Goal: Task Accomplishment & Management: Manage account settings

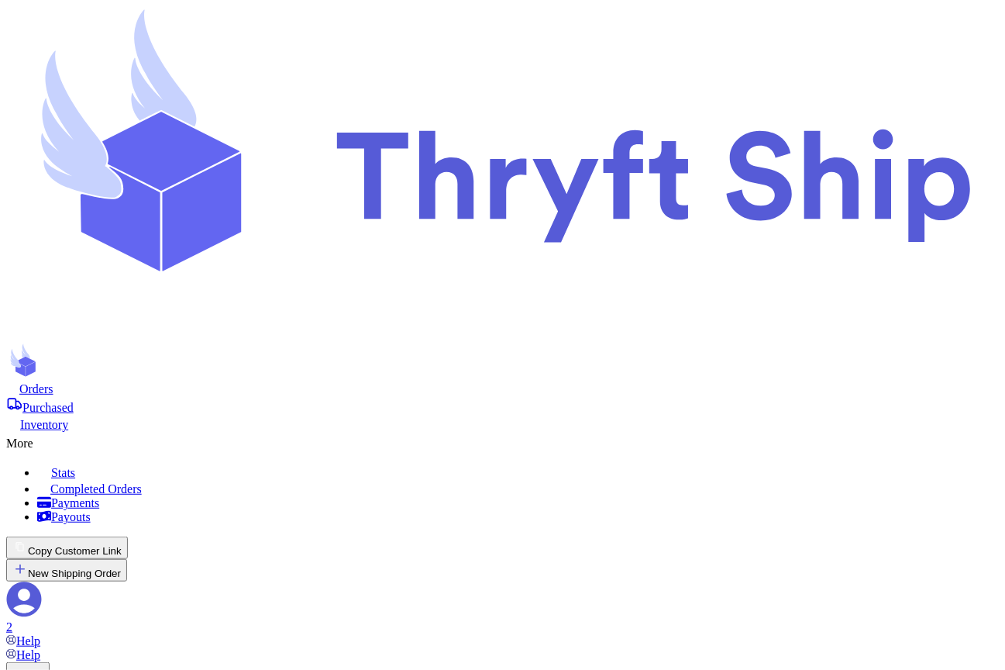
scroll to position [137, 0]
type input "Item101"
select select "paid"
type input "180"
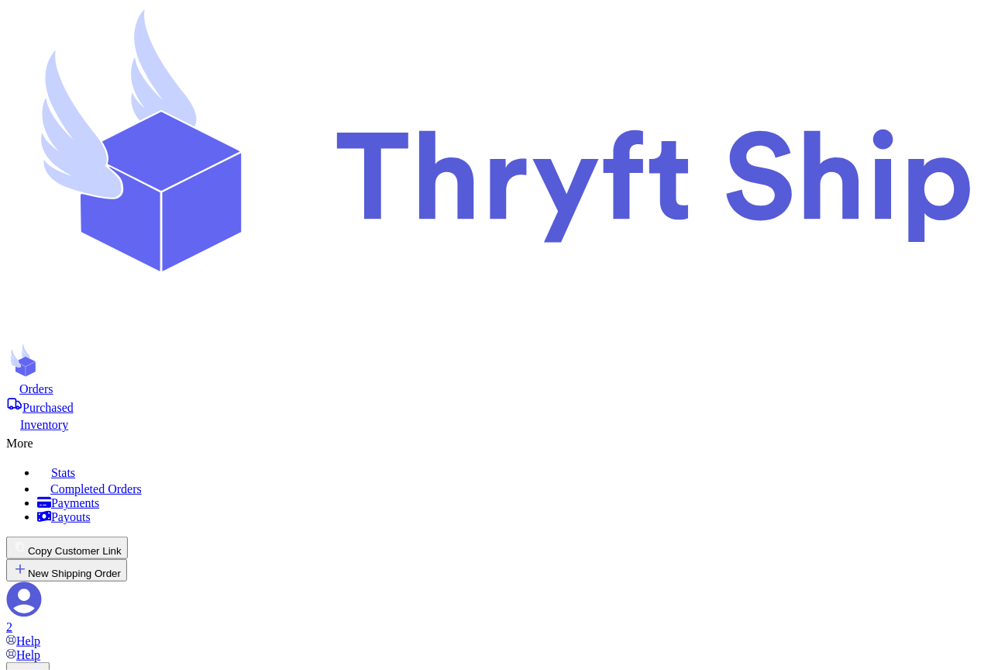
select select "paid"
type input "item 1"
select select "unknown"
type input "0"
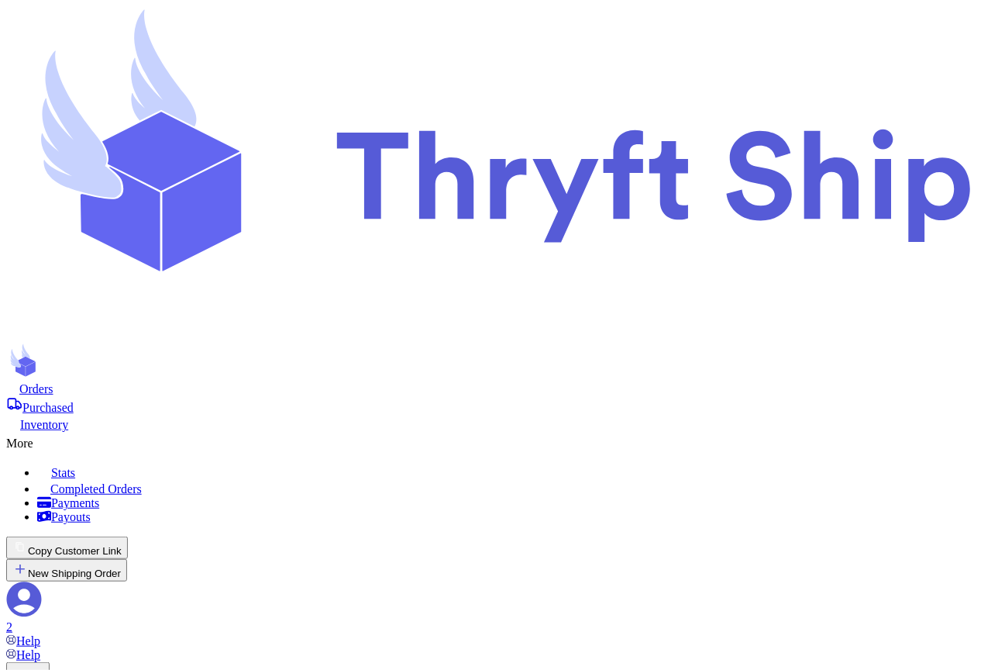
checkbox input "true"
select select "paid"
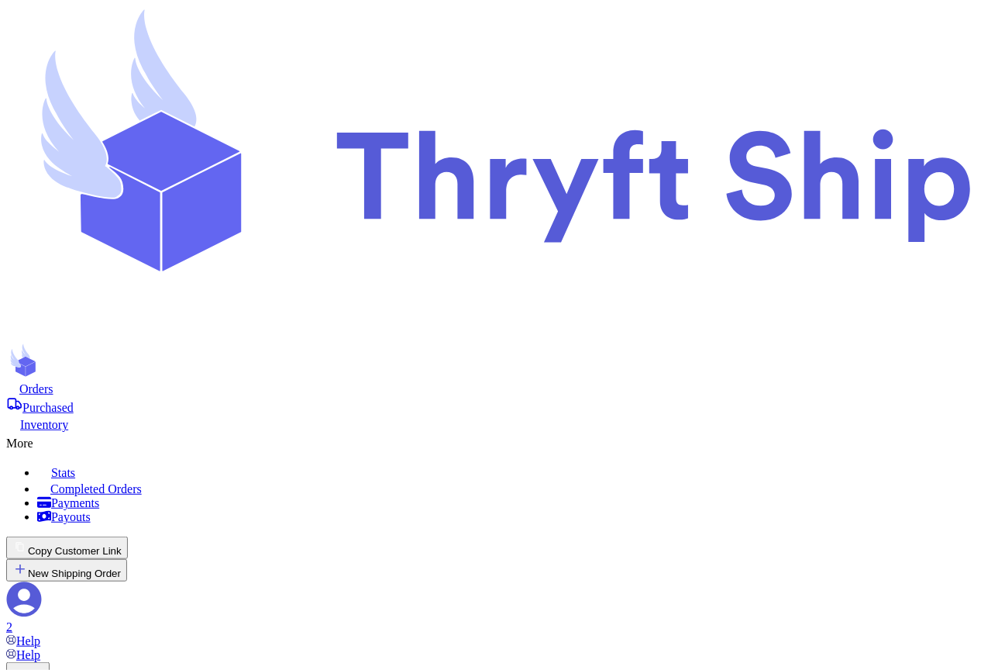
select select "paid"
drag, startPoint x: 817, startPoint y: 143, endPoint x: 556, endPoint y: 149, distance: 261.3
copy div "Incomplete 06 Get Rates for All ( 0 ) Get Rates for All ( 0 ) Date Created Date…"
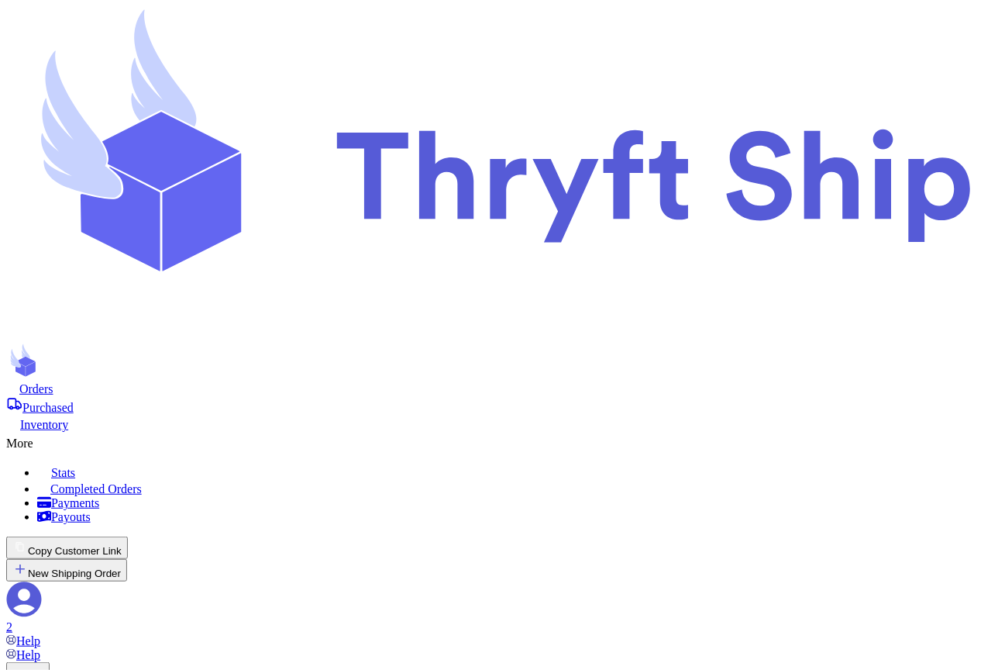
drag, startPoint x: 835, startPoint y: 140, endPoint x: 619, endPoint y: 138, distance: 215.5
copy h2 "Shipping Information"
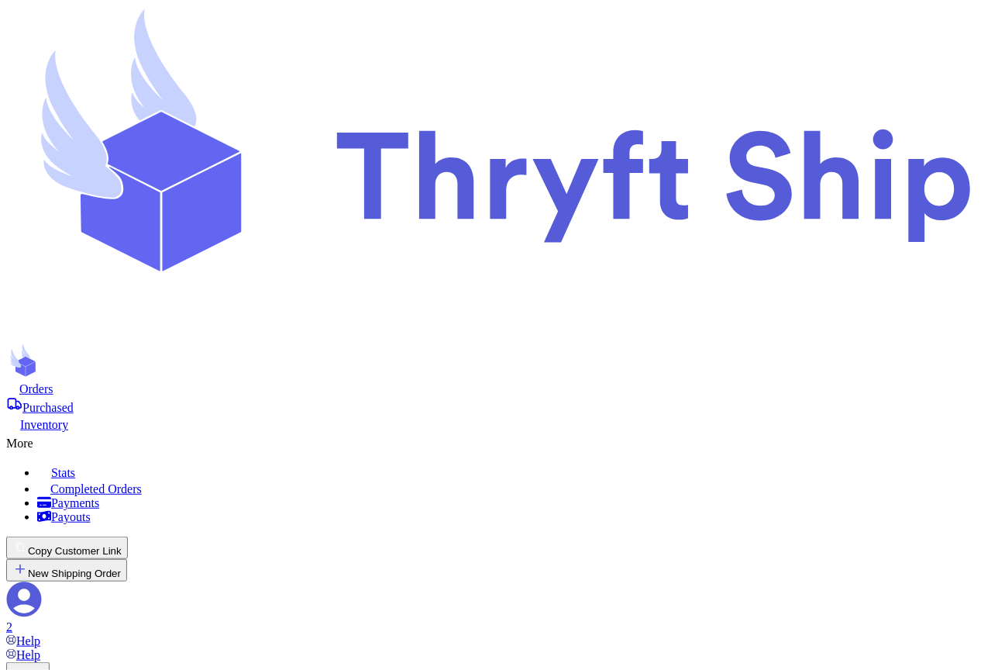
type input "item 1"
select select "unknown"
type input "0"
type input "Item101"
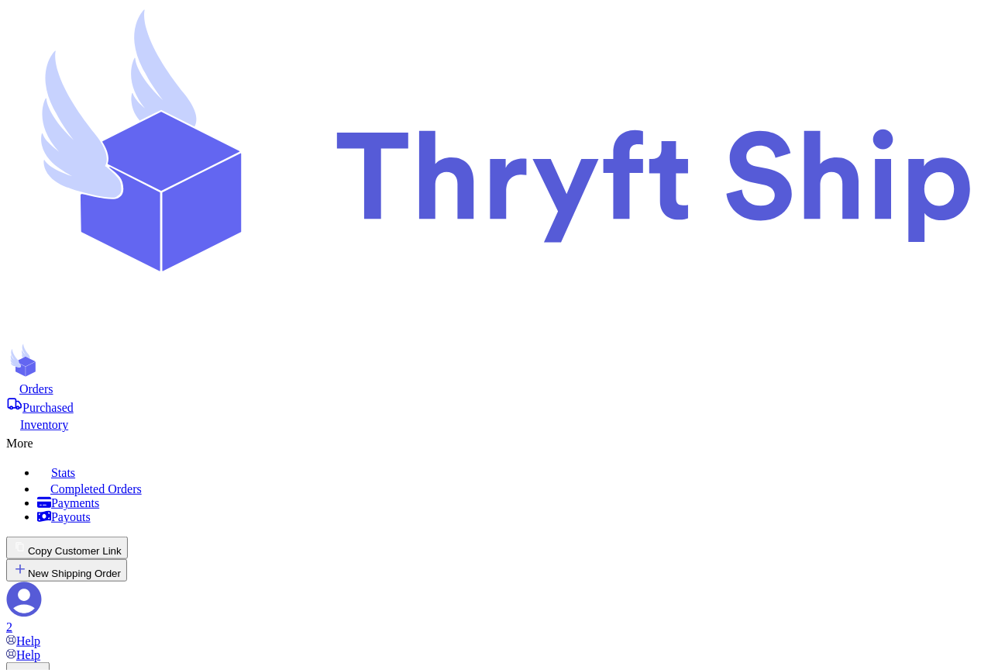
select select "paid"
type input "180"
select select "paid"
type input "item 1"
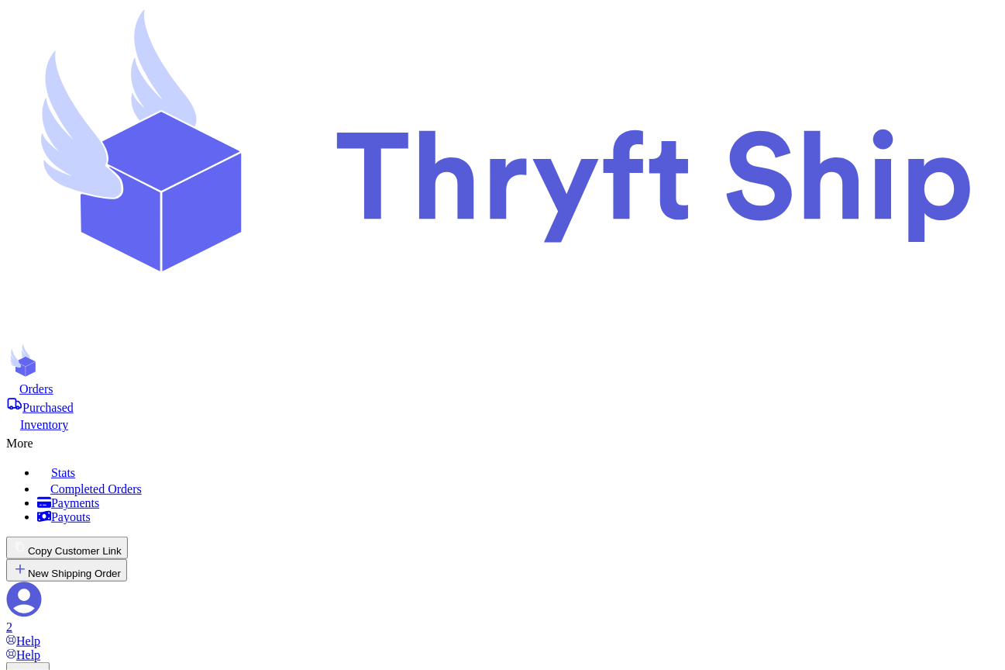
select select "unknown"
type input "0"
type input "Item101"
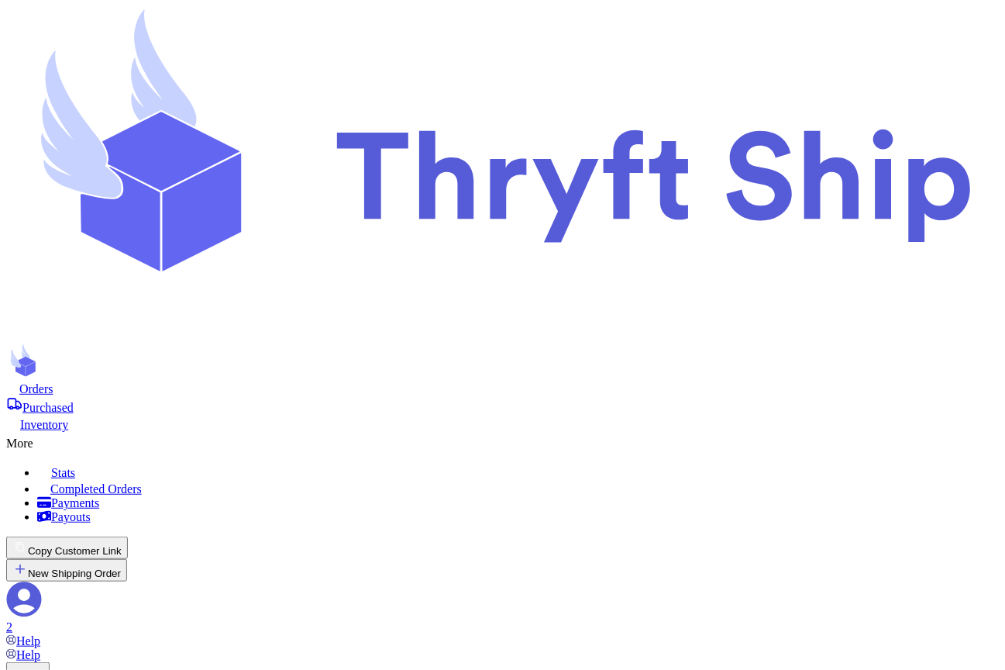
select select "paid"
type input "180"
select select "paid"
type input "item 1"
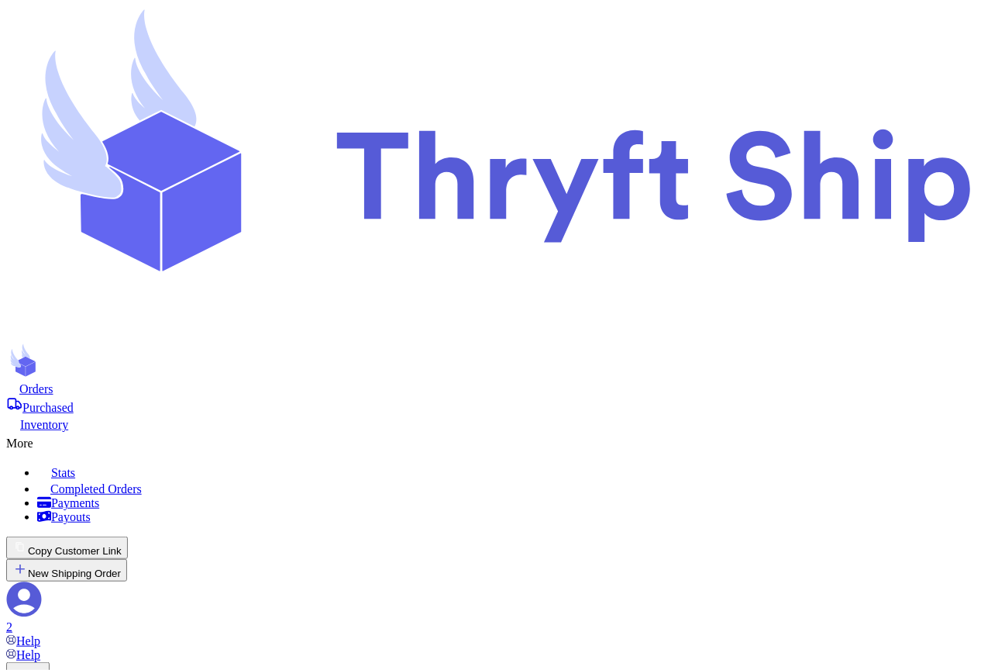
select select "unknown"
type input "0"
type input "local102"
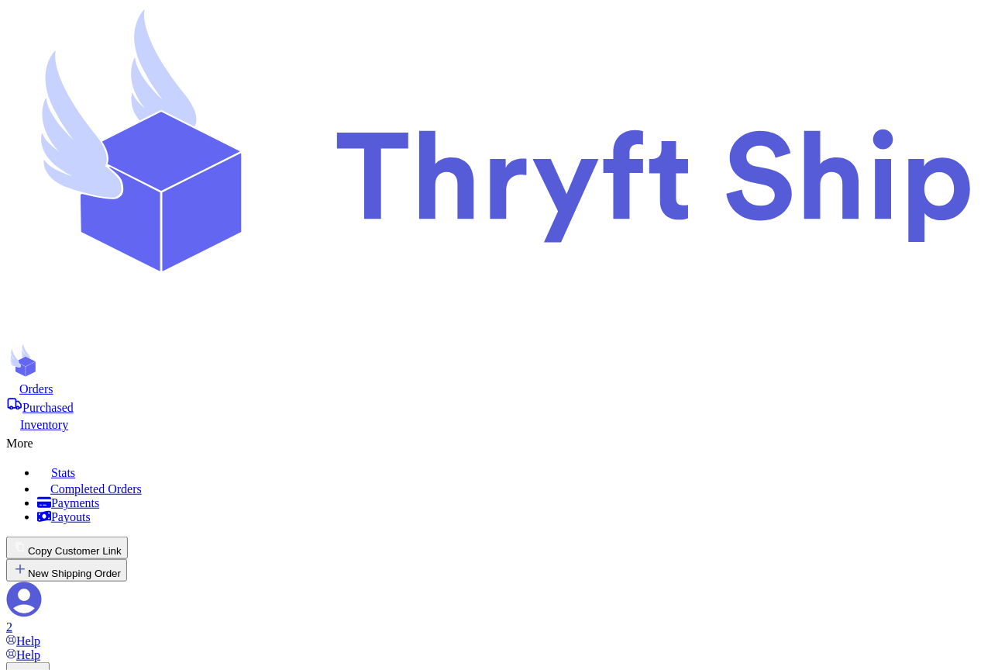
type input "Undertaker"
type input "Item101"
select select "paid"
type input "180"
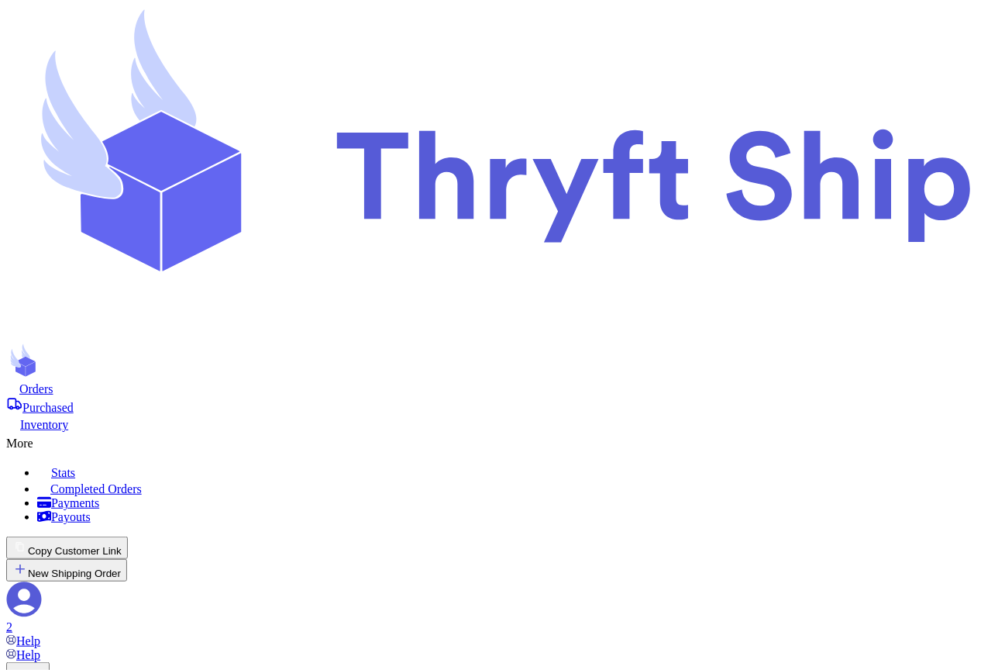
select select "paid"
type input "item 1"
select select "unknown"
type input "0"
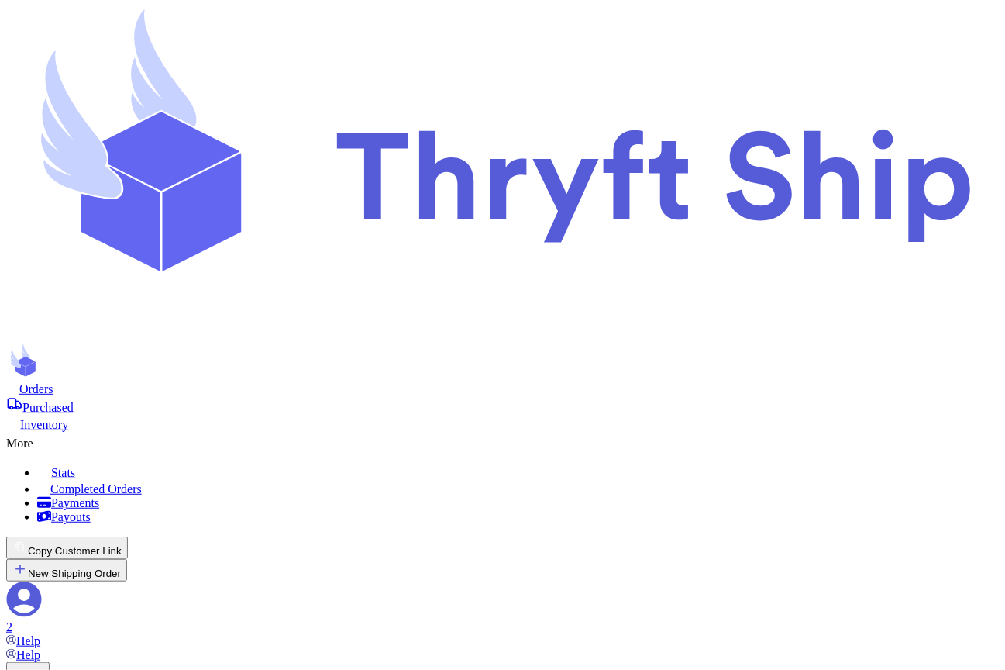
type input "local101"
type input "101"
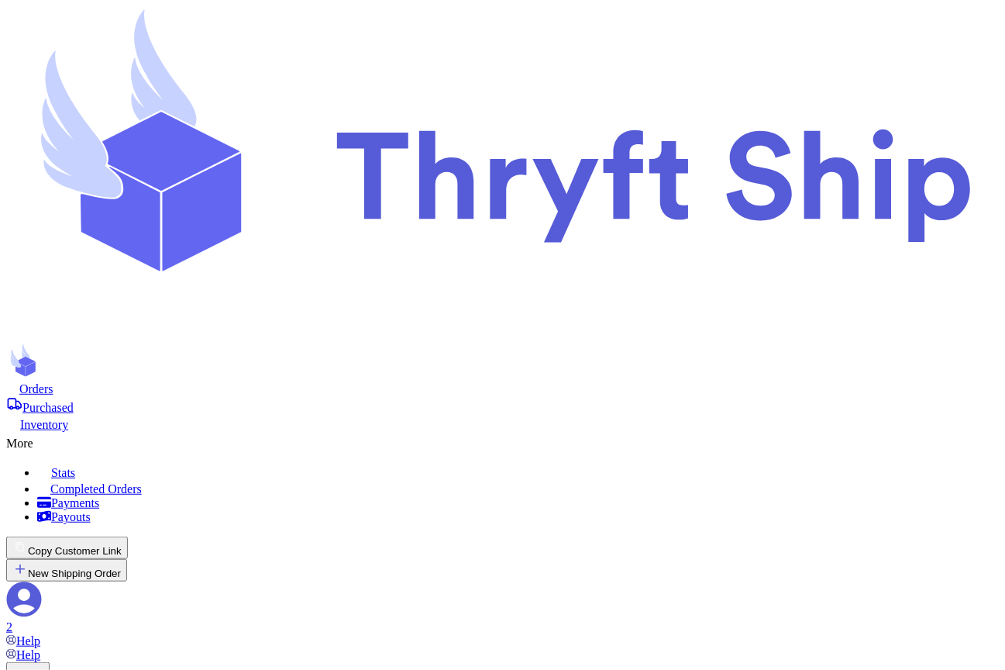
type input "101"
type input "Item101"
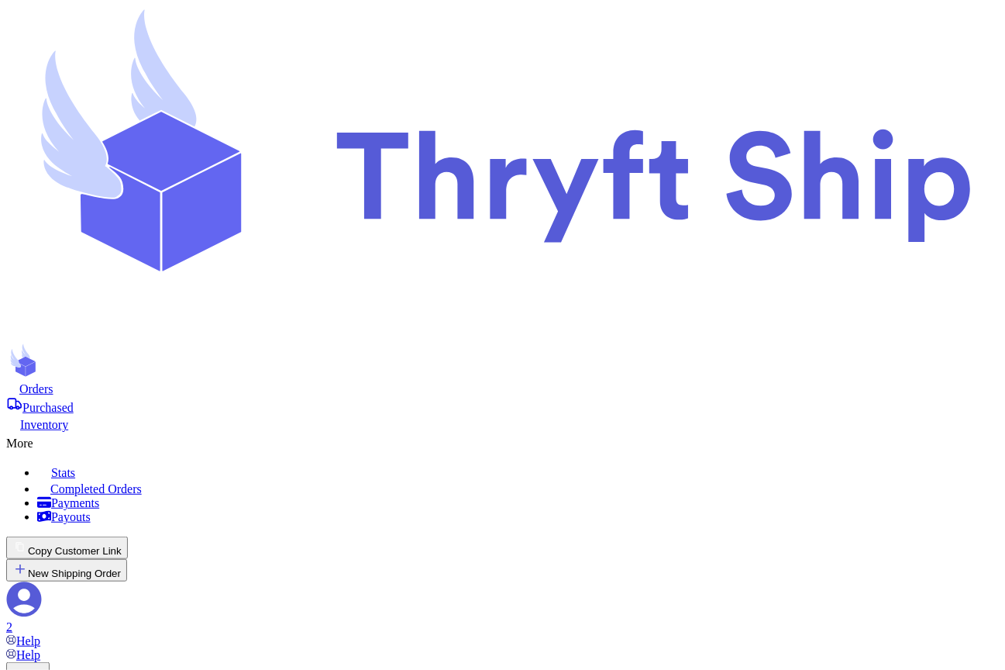
select select "paid"
type input "180"
select select "paid"
type input "item 1"
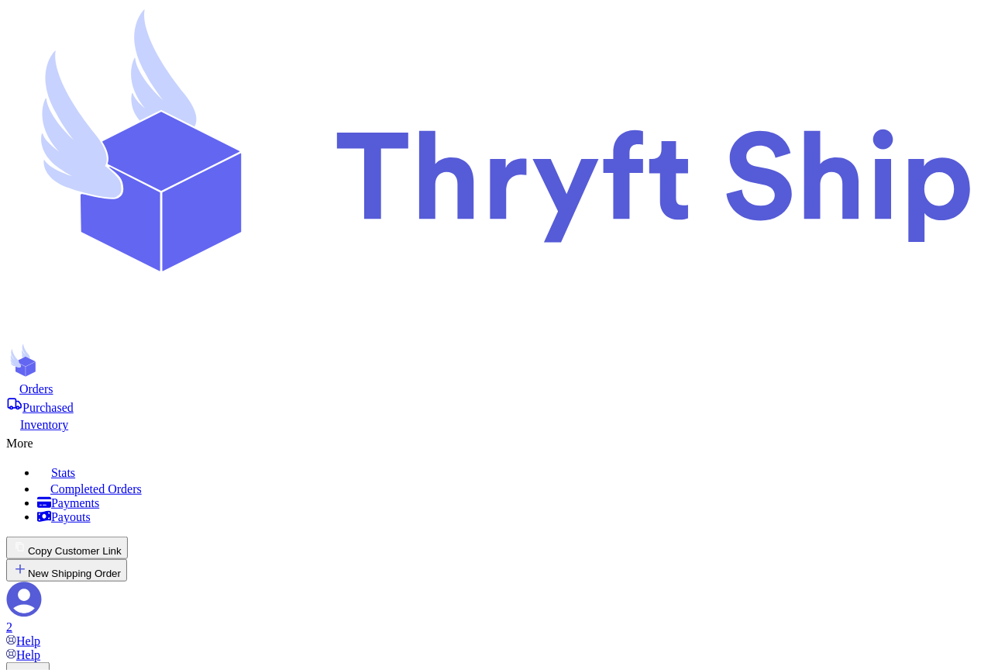
select select "unknown"
type input "0"
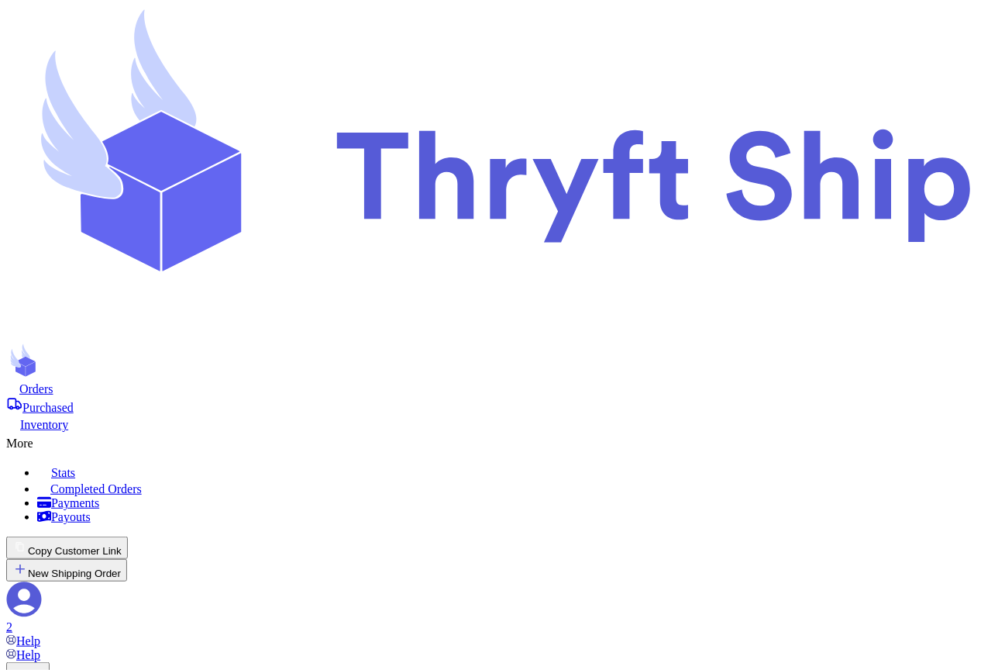
checkbox input "false"
type input "c"
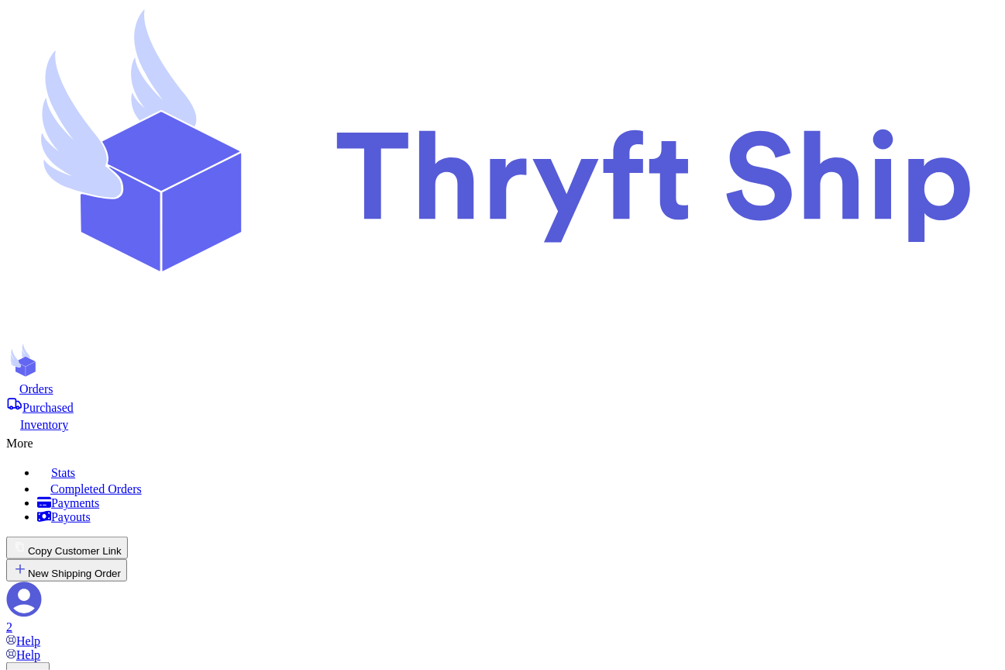
type input "cu"
type input "cus"
type input "customer2"
type input "[PERSON_NAME]"
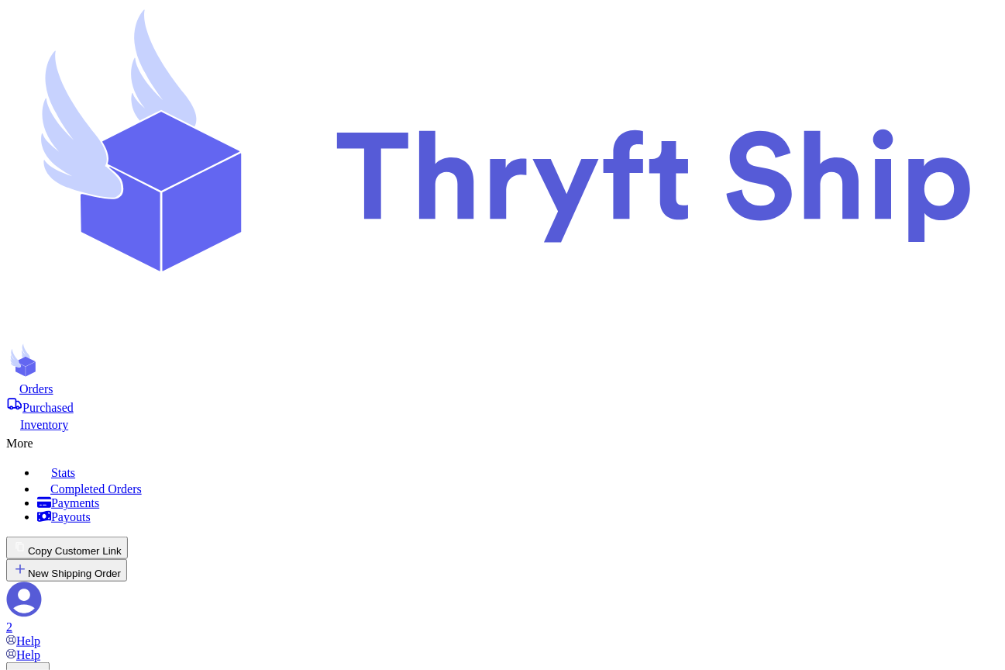
type input "Rehman"
type input "[EMAIL_ADDRESS][DOMAIN_NAME]"
type input "Engineer Town Sector A near [GEOGRAPHIC_DATA]"
type input "[GEOGRAPHIC_DATA]"
select select "AL"
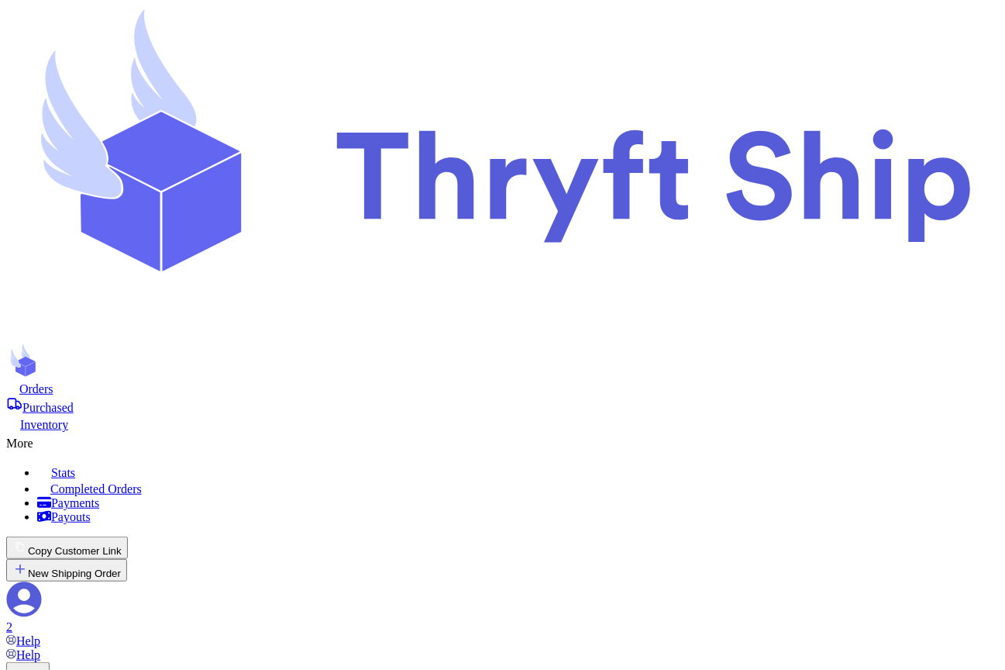
type input "12222"
checkbox input "false"
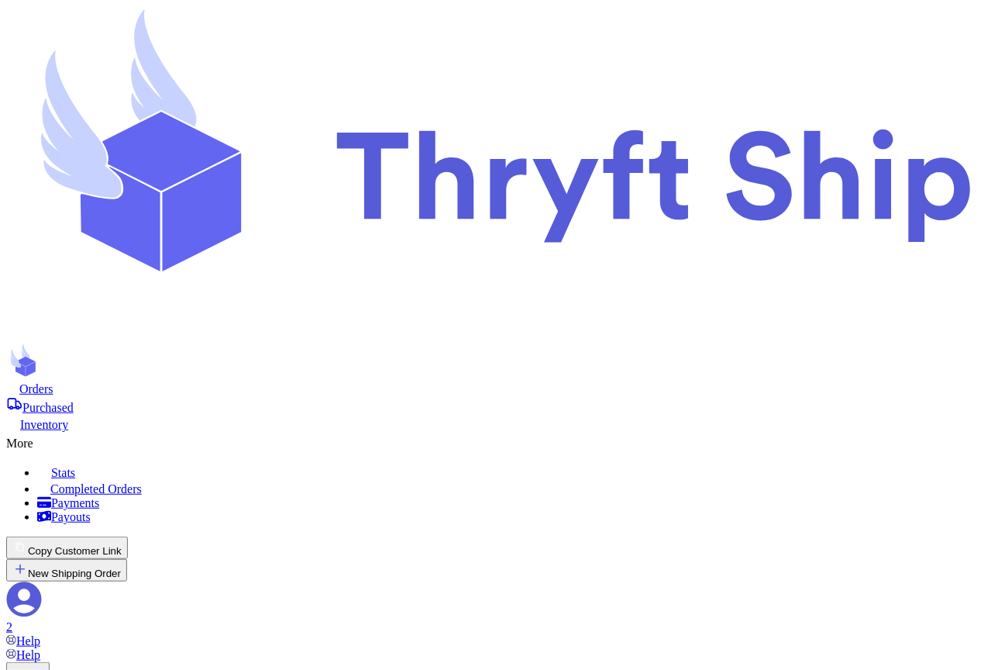
checkbox input "false"
type input "customer"
type input "customer1"
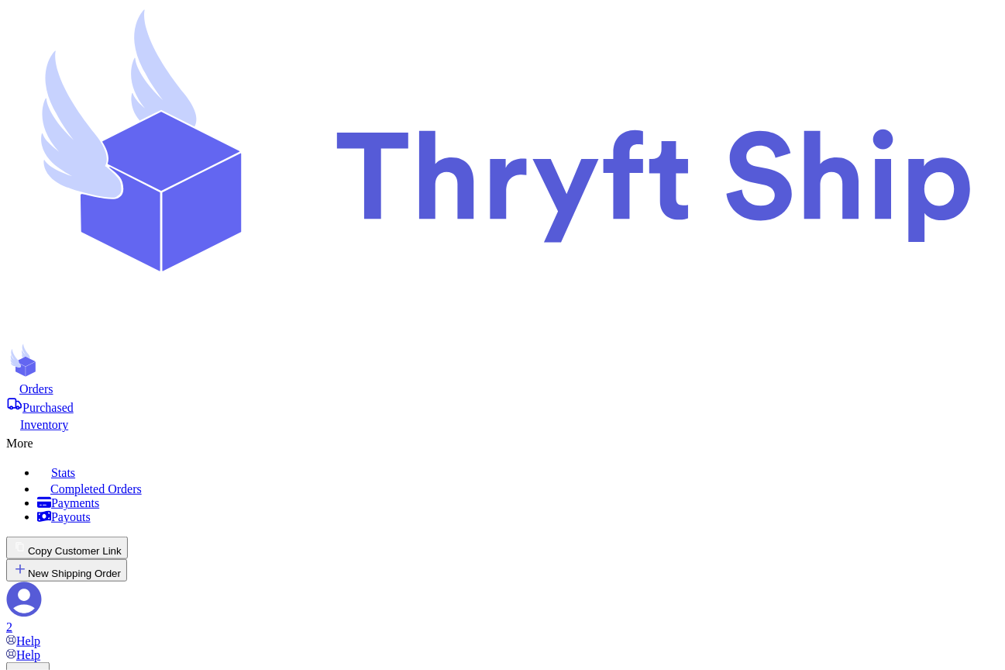
type input "customer1"
type input "[STREET_ADDRESS]"
type input "Charlotte"
type input "93013"
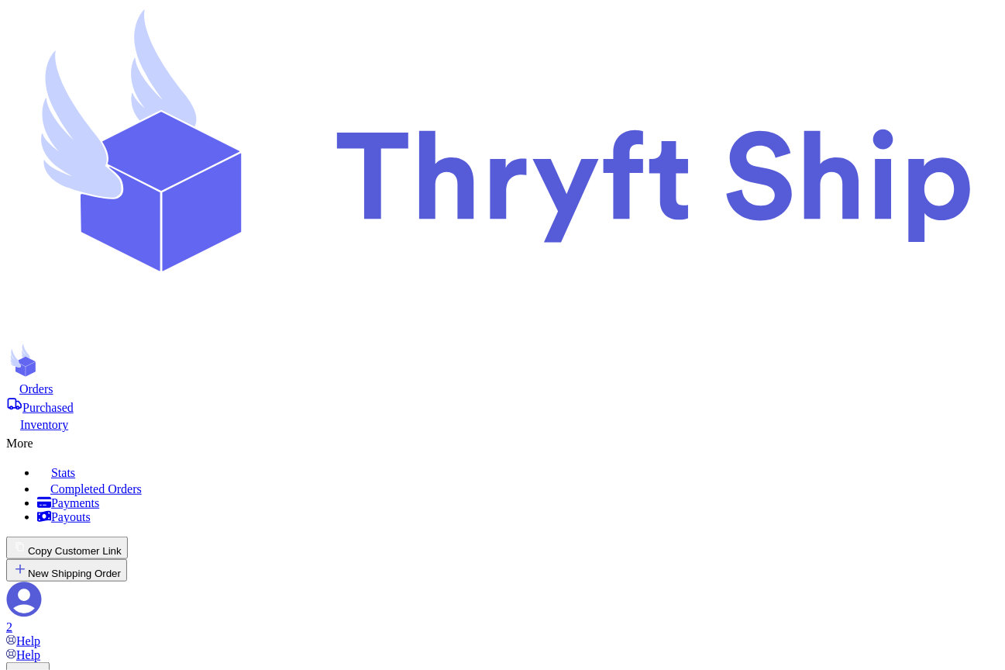
checkbox input "false"
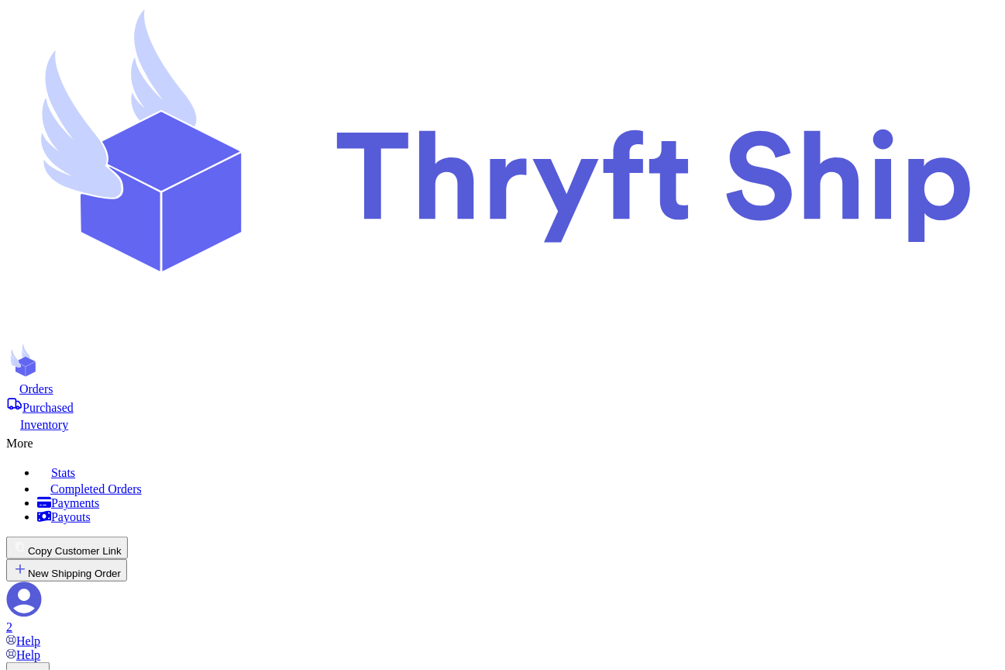
checkbox input "false"
checkbox input "true"
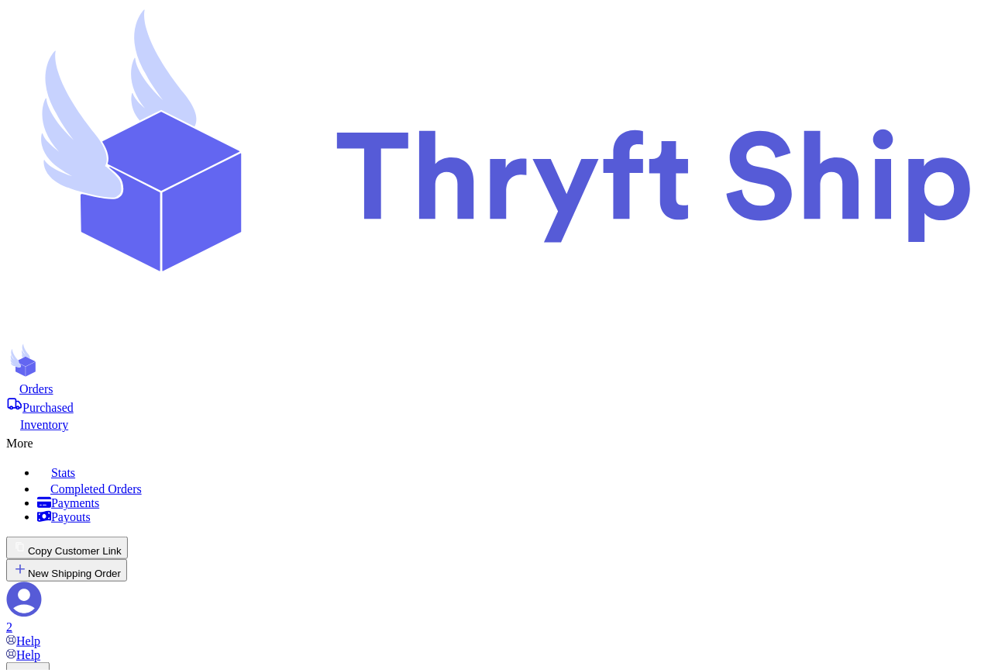
type input "Item101"
select select "paid"
type input "180"
select select "paid"
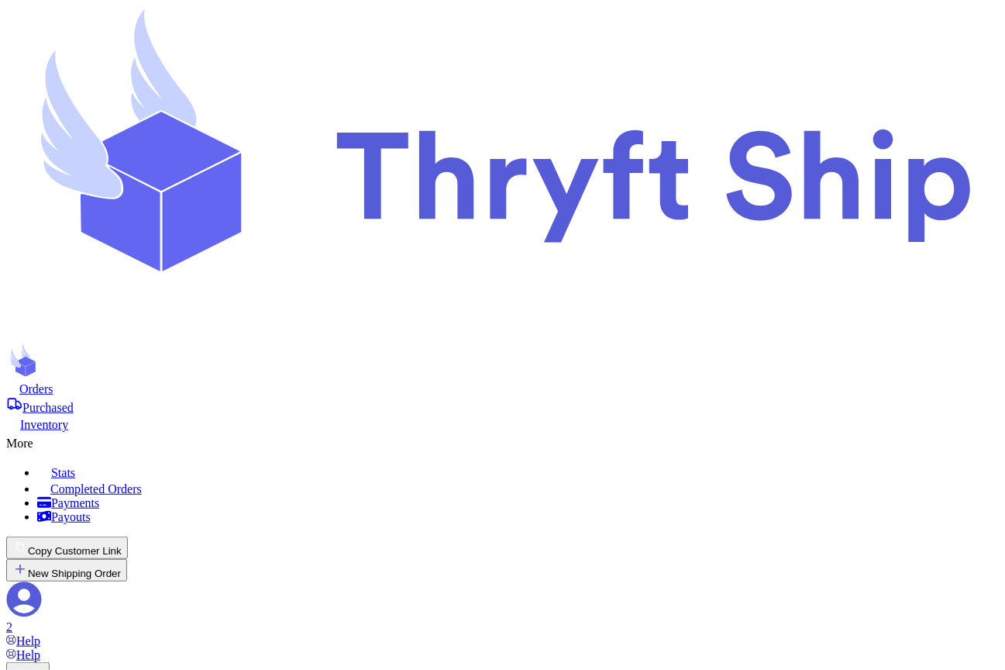
type input "item 1"
select select "unknown"
type input "0"
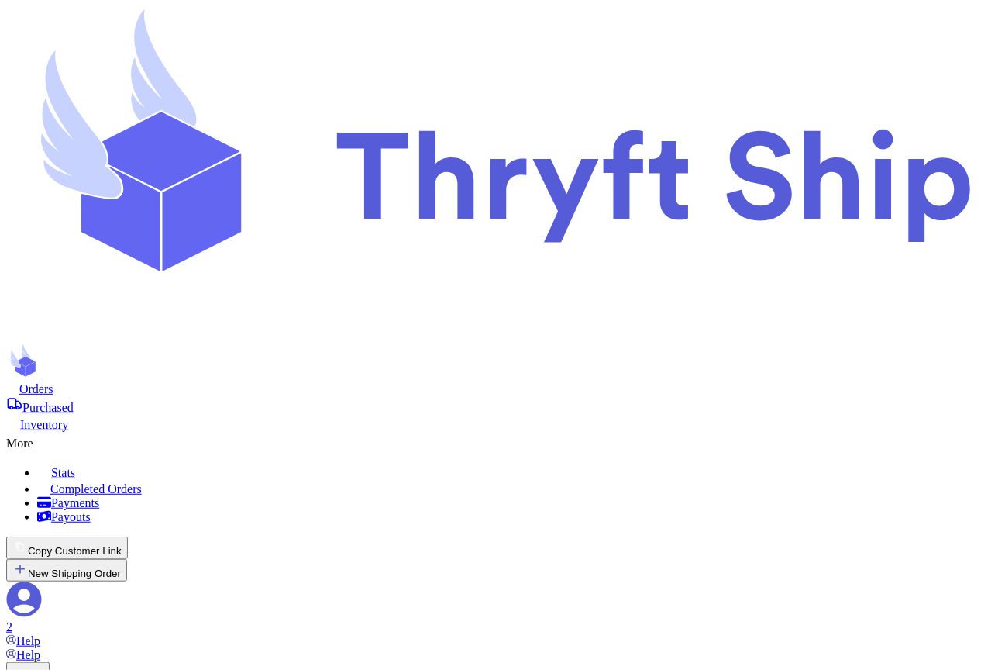
type input "Item101"
select select "paid"
type input "180"
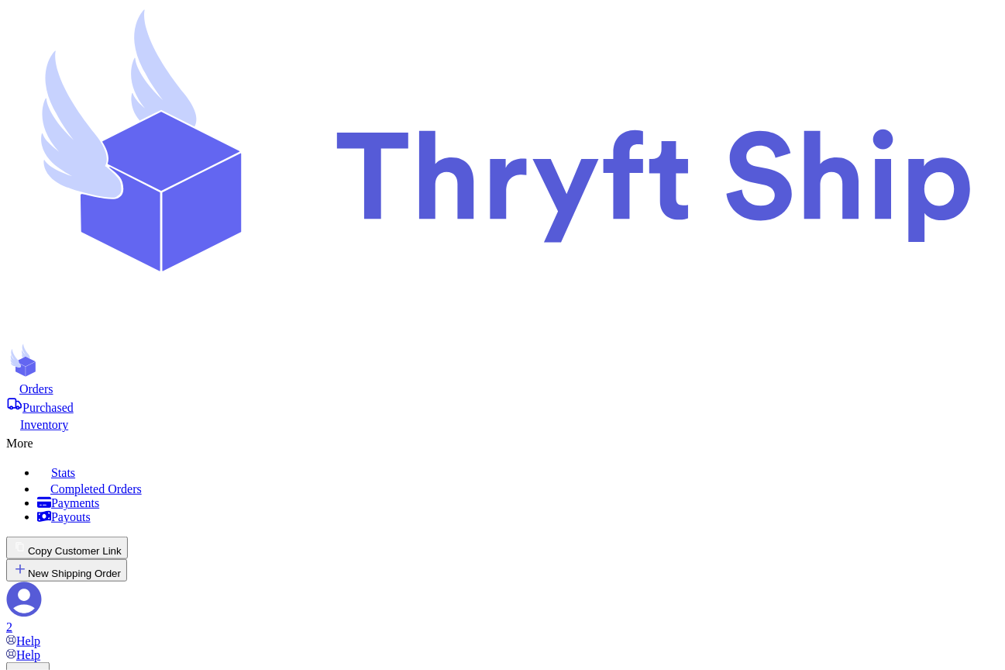
select select "CA"
checkbox input "false"
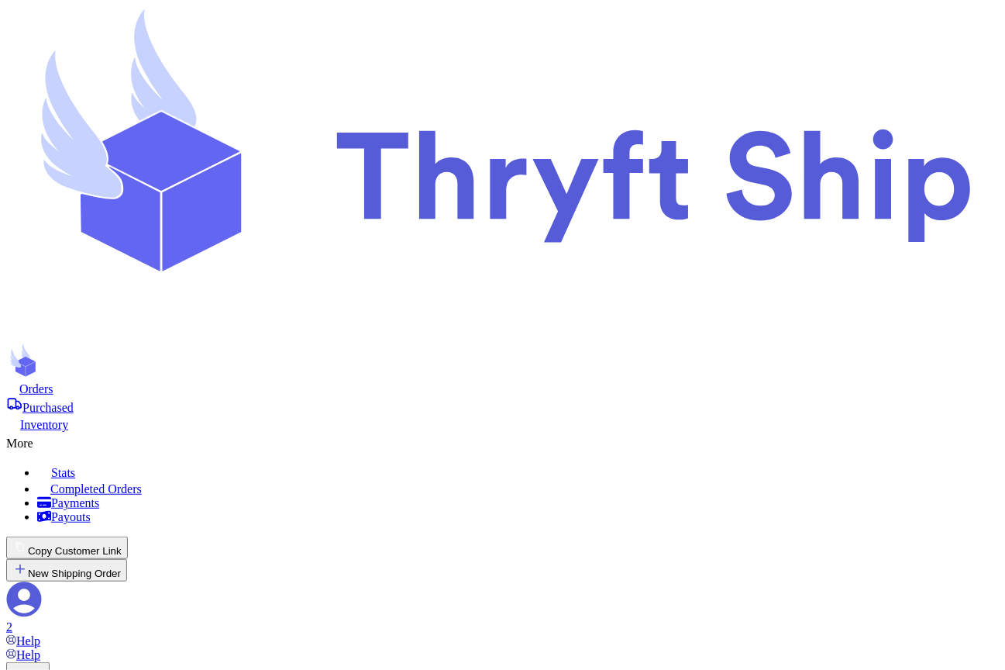
select select "CA"
